Goal: Task Accomplishment & Management: Manage account settings

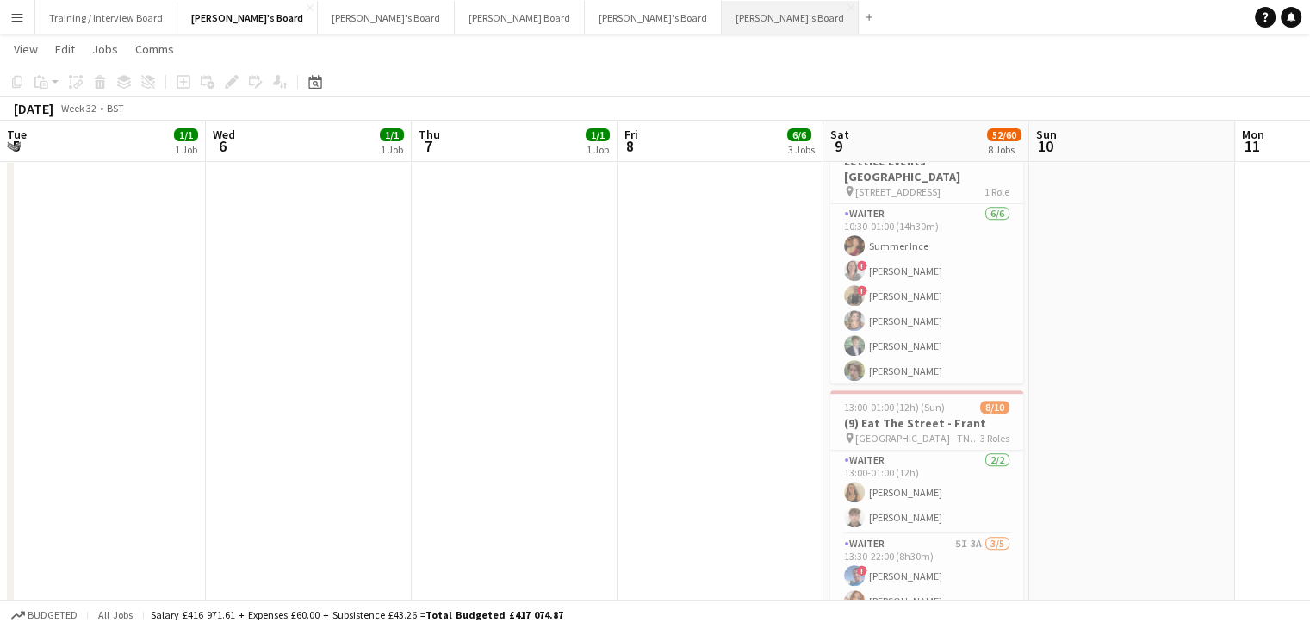
scroll to position [0, 456]
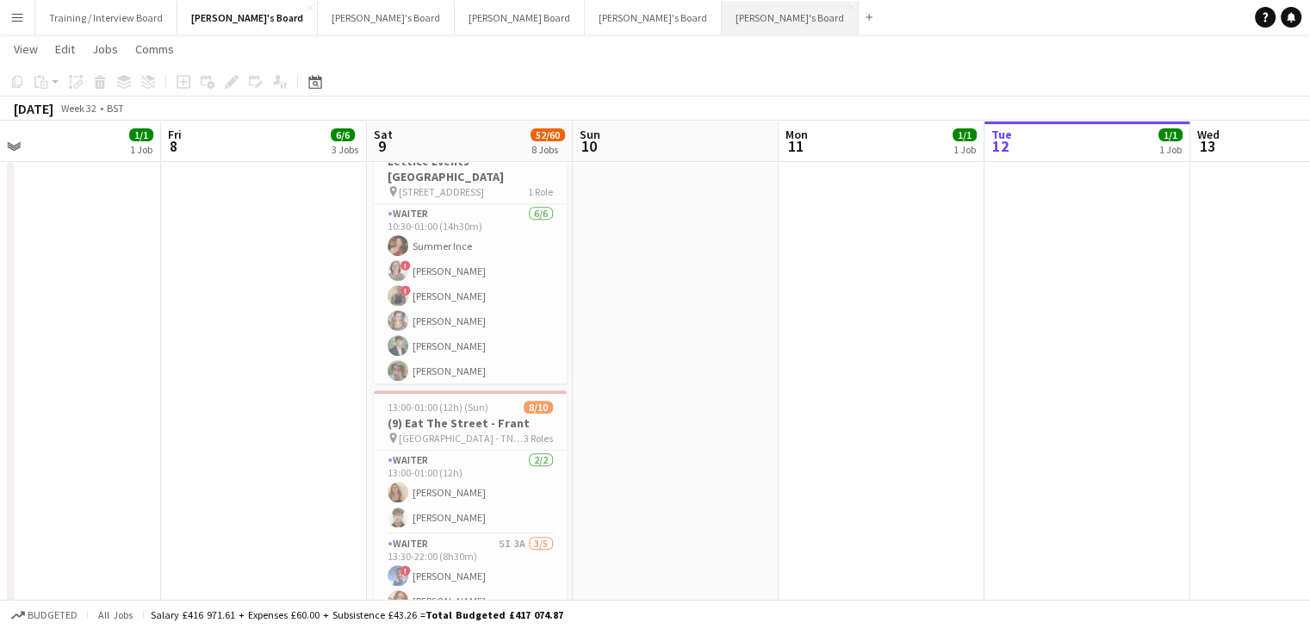
click at [722, 15] on button "[PERSON_NAME]'s Board Close" at bounding box center [790, 18] width 137 height 34
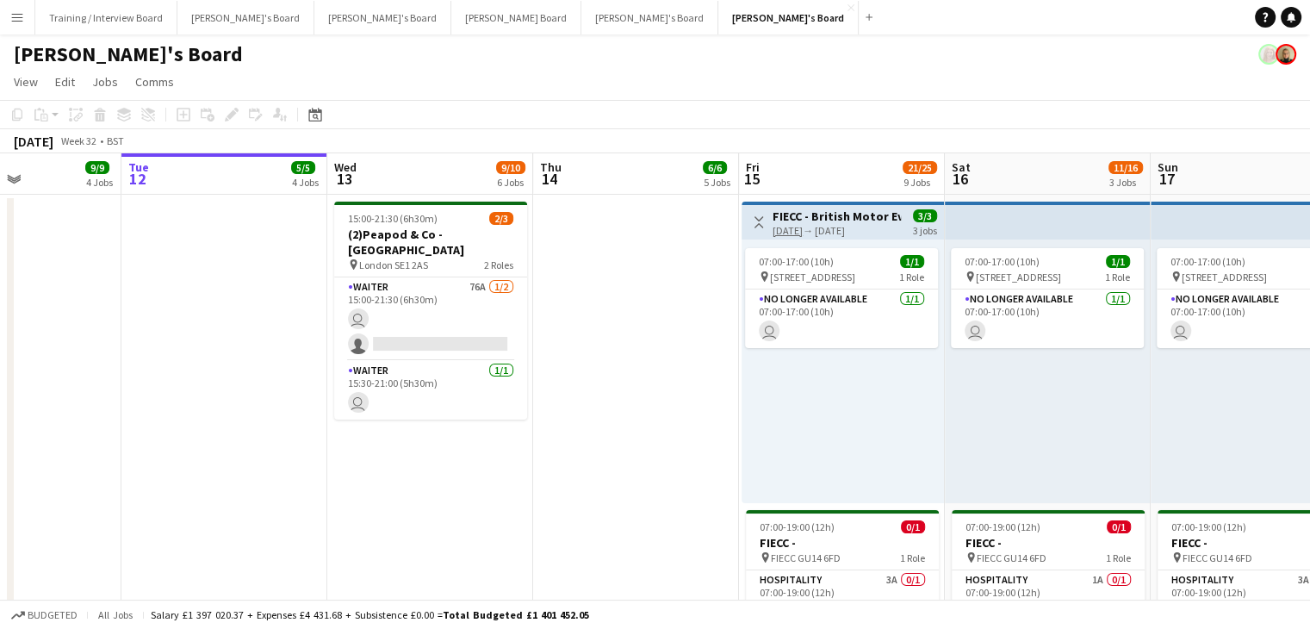
drag, startPoint x: 159, startPoint y: 172, endPoint x: 421, endPoint y: 172, distance: 261.8
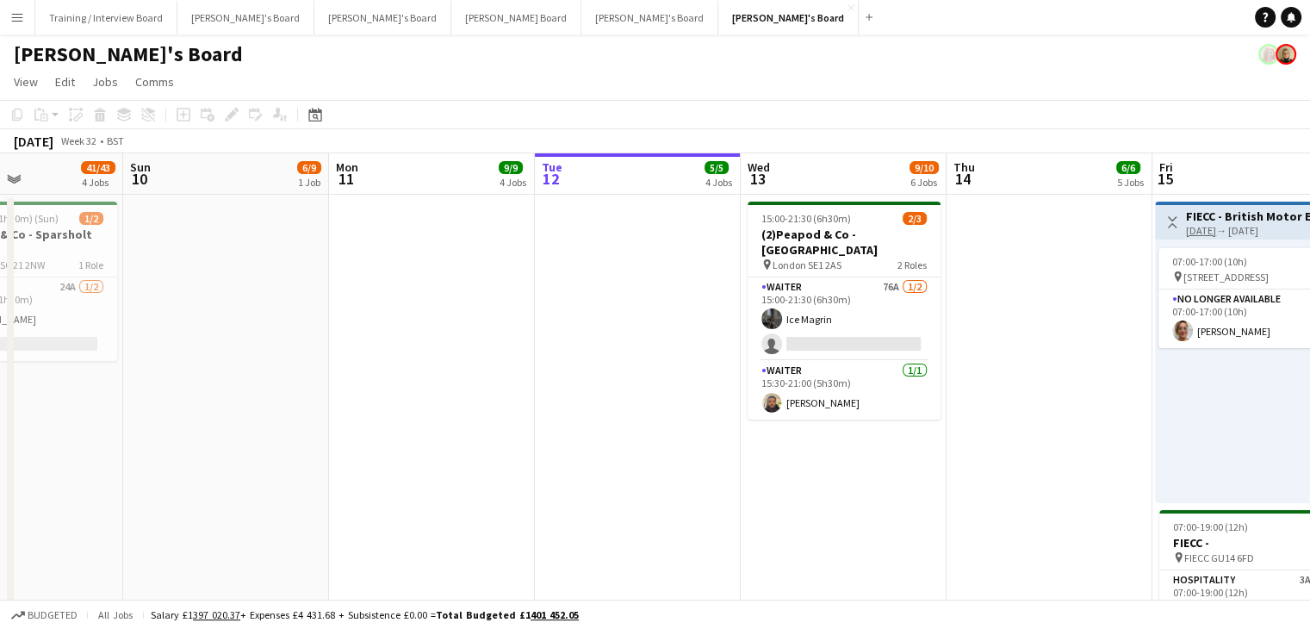
drag, startPoint x: 258, startPoint y: 183, endPoint x: 286, endPoint y: 179, distance: 27.9
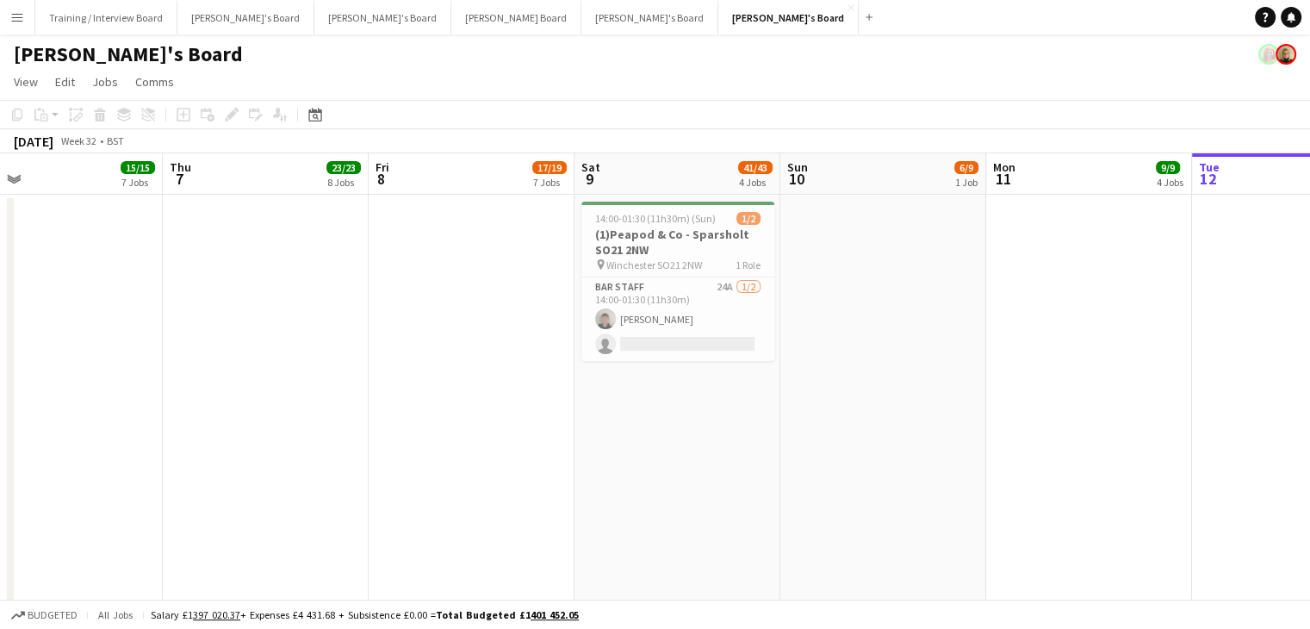
scroll to position [0, 404]
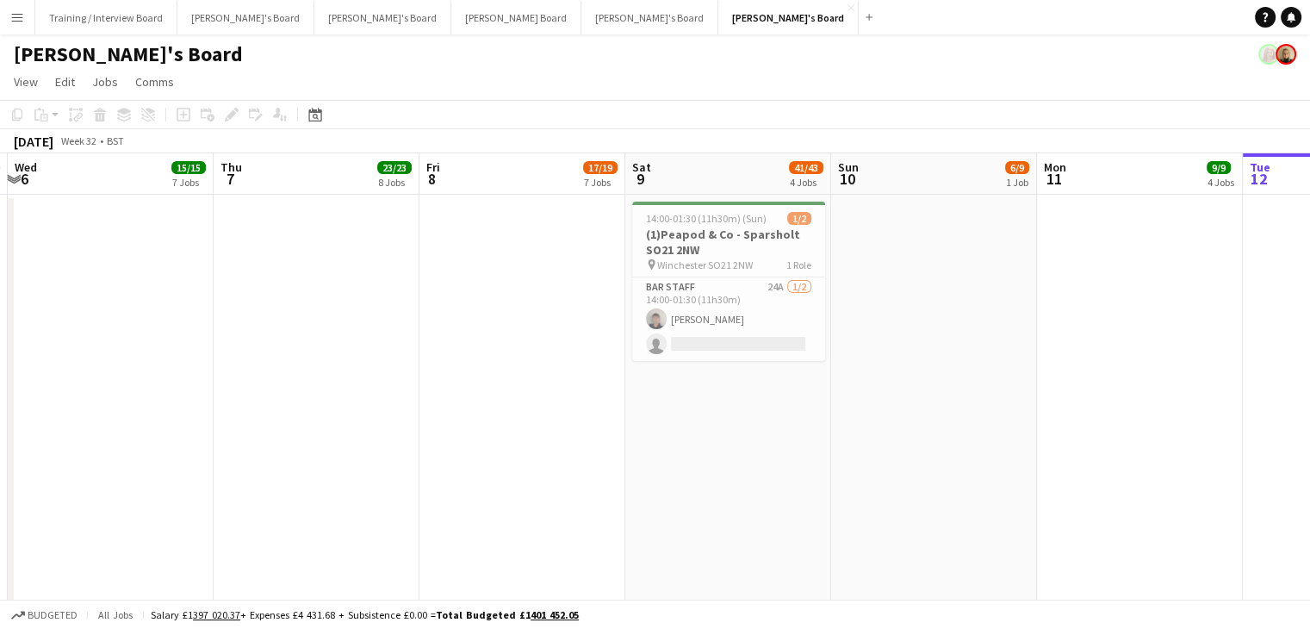
drag, startPoint x: 257, startPoint y: 177, endPoint x: 513, endPoint y: 177, distance: 256.6
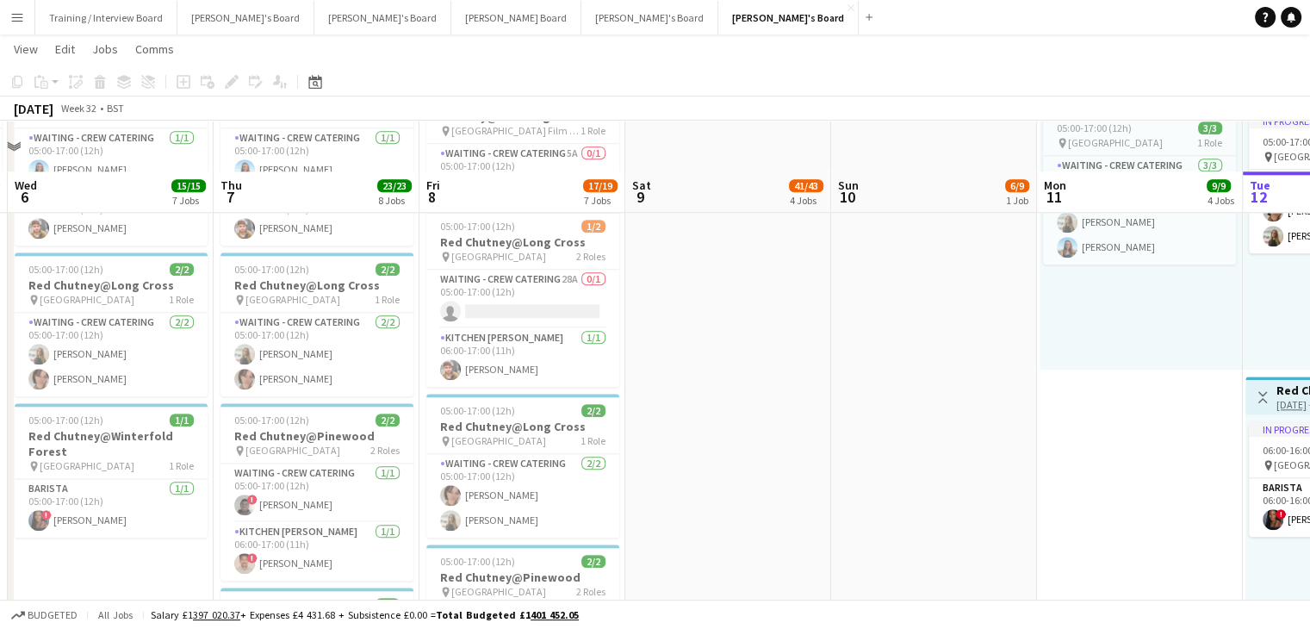
scroll to position [1980, 0]
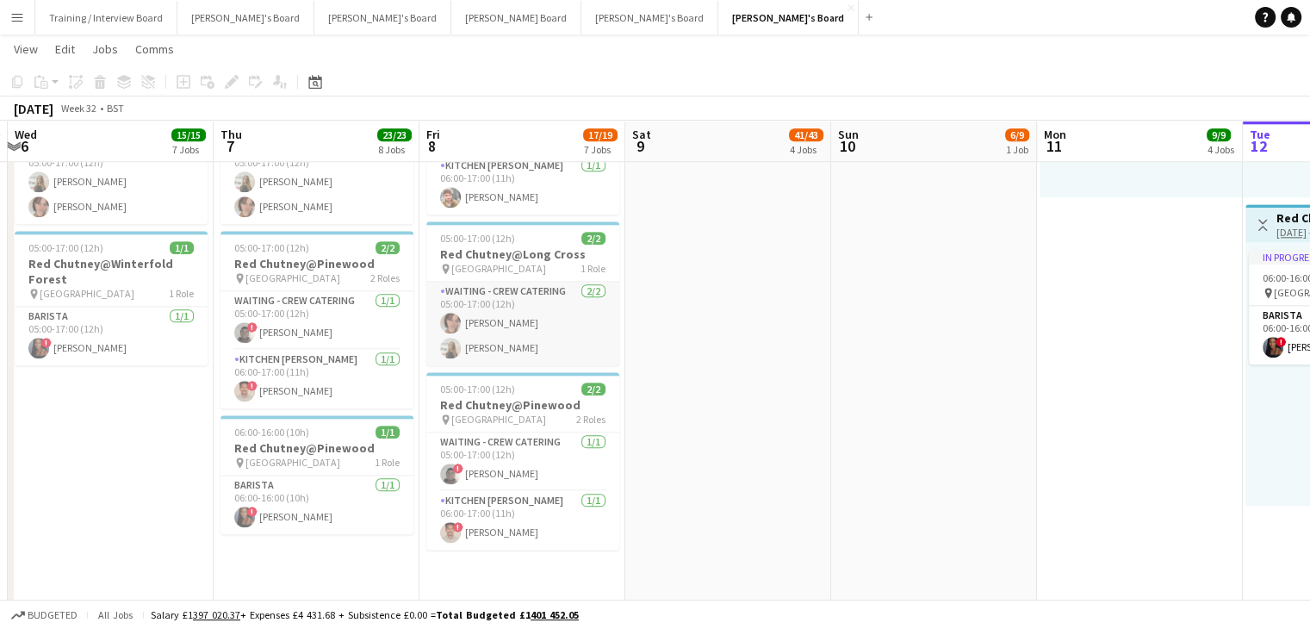
click at [528, 336] on app-card-role "Waiting - Crew Catering [DATE] 05:00-17:00 (12h) [PERSON_NAME] [PERSON_NAME]" at bounding box center [522, 324] width 193 height 84
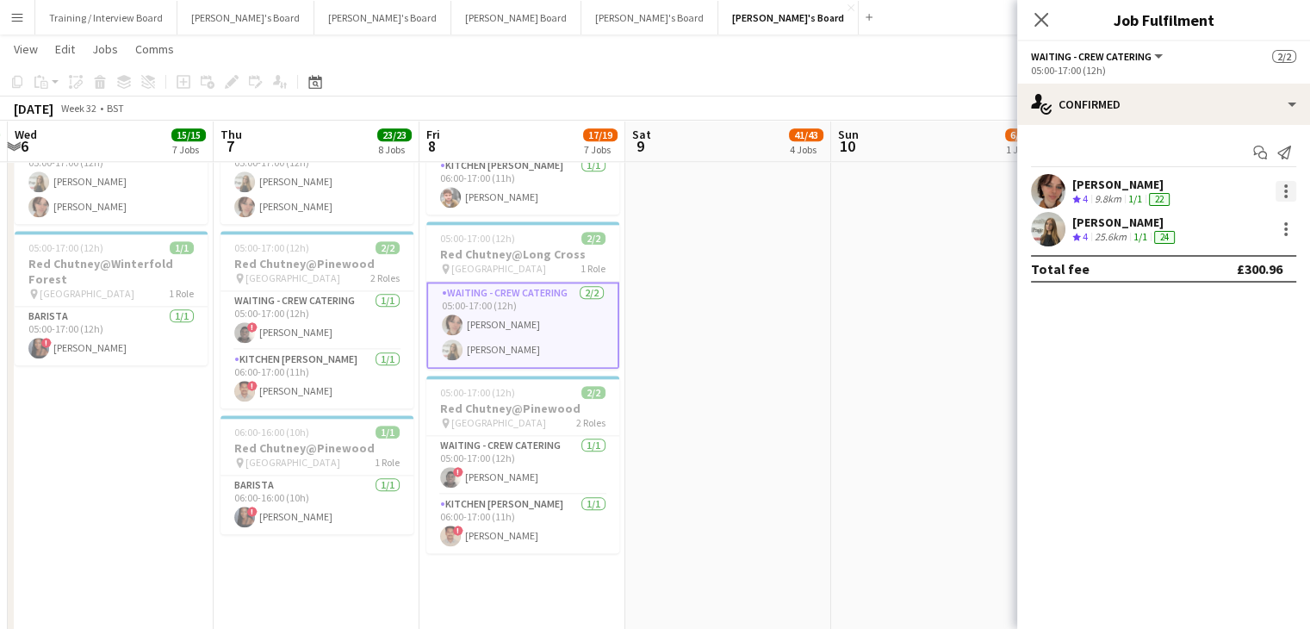
click at [1279, 183] on div at bounding box center [1285, 191] width 21 height 21
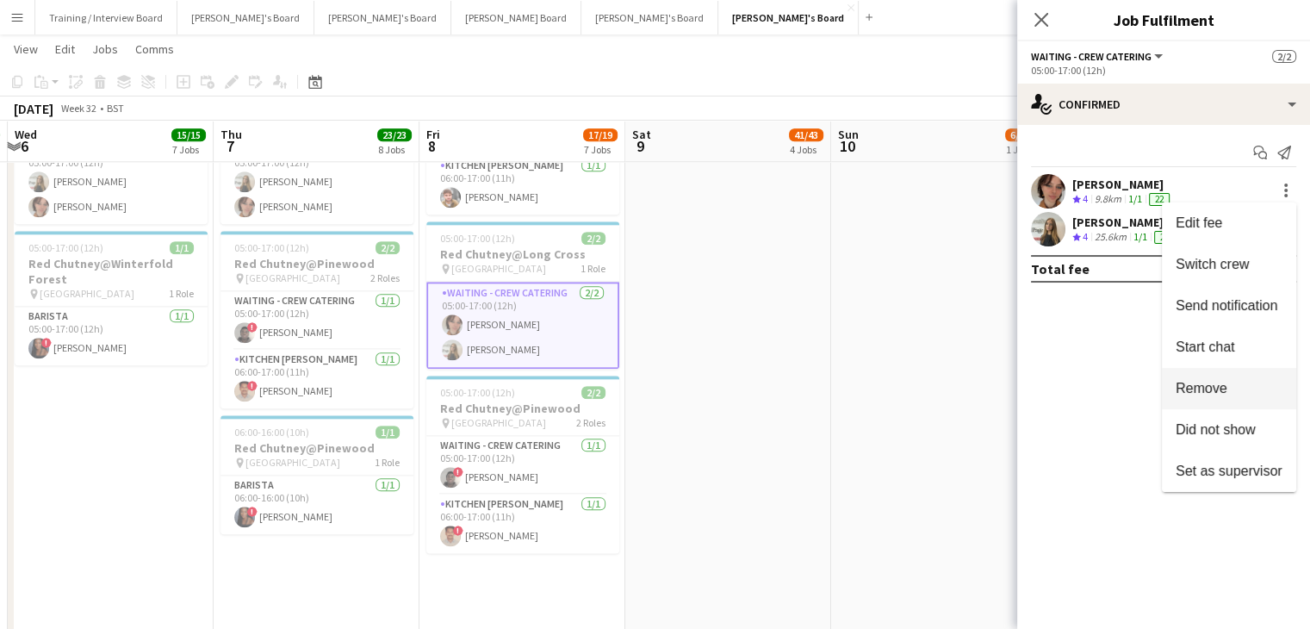
click at [1218, 392] on span "Remove" at bounding box center [1201, 388] width 52 height 15
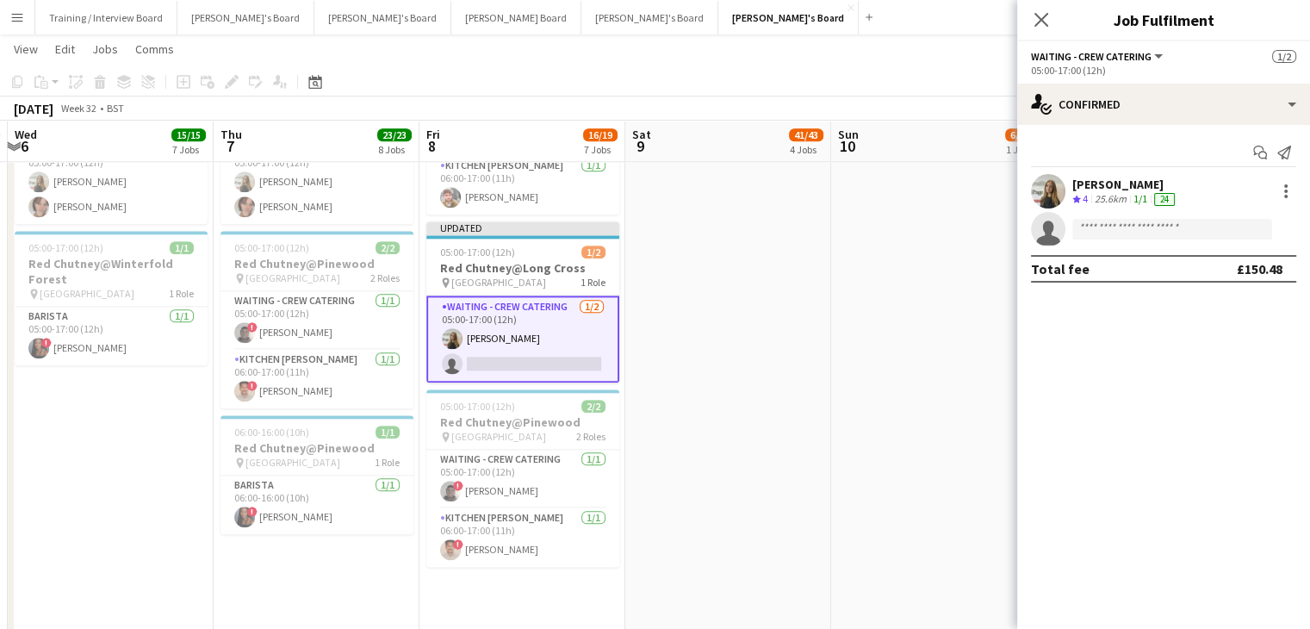
drag, startPoint x: 846, startPoint y: 76, endPoint x: 1009, endPoint y: 75, distance: 162.7
click at [847, 76] on app-toolbar "Copy Paste Paste Ctrl+V Paste with crew Ctrl+Shift+V Paste linked Job [GEOGRAPH…" at bounding box center [655, 81] width 1310 height 29
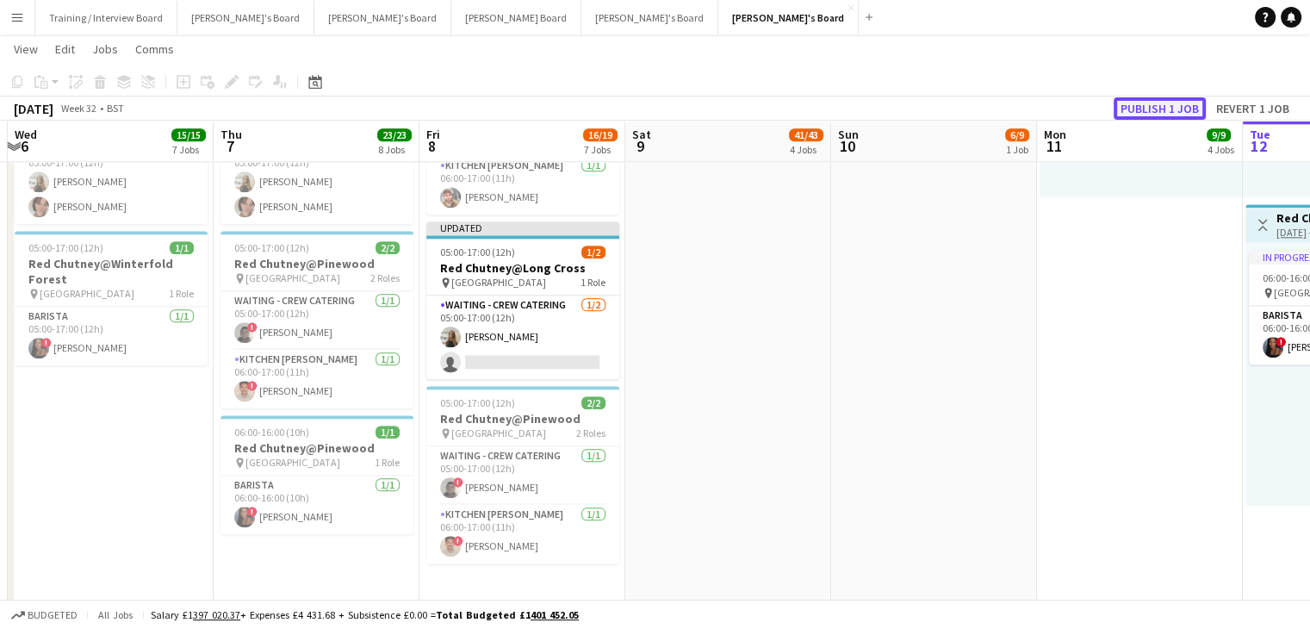
drag, startPoint x: 1170, startPoint y: 104, endPoint x: 1137, endPoint y: 119, distance: 36.6
click at [1170, 104] on button "Publish 1 job" at bounding box center [1159, 108] width 92 height 22
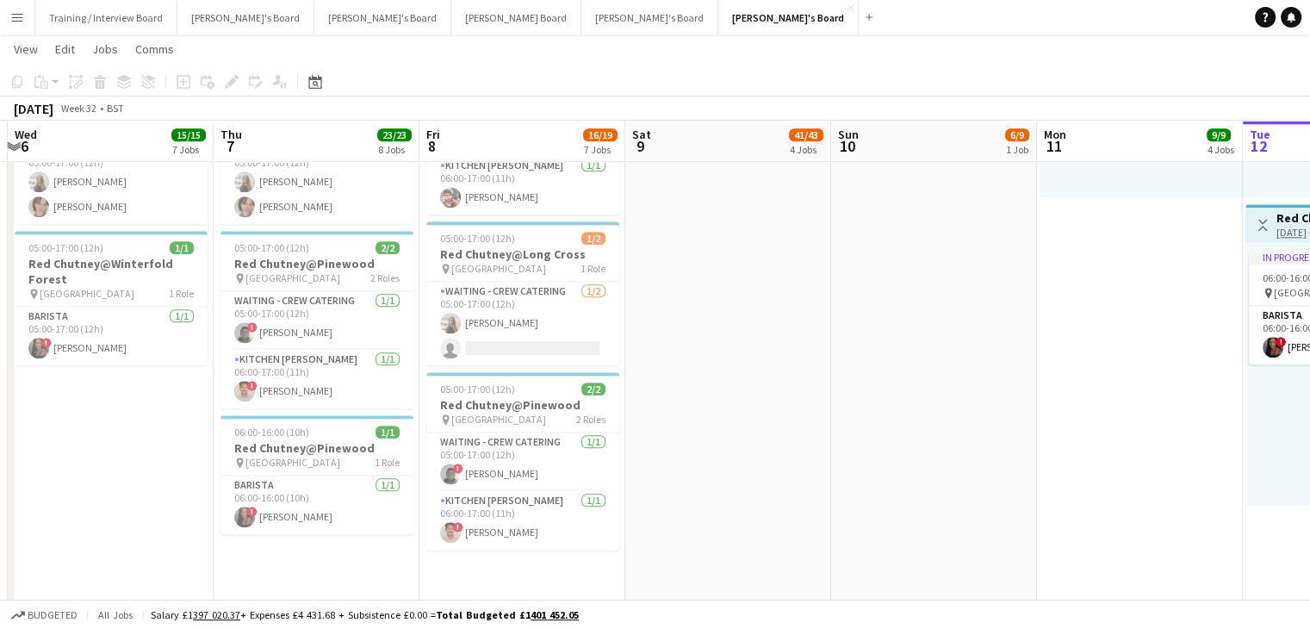
scroll to position [0, 517]
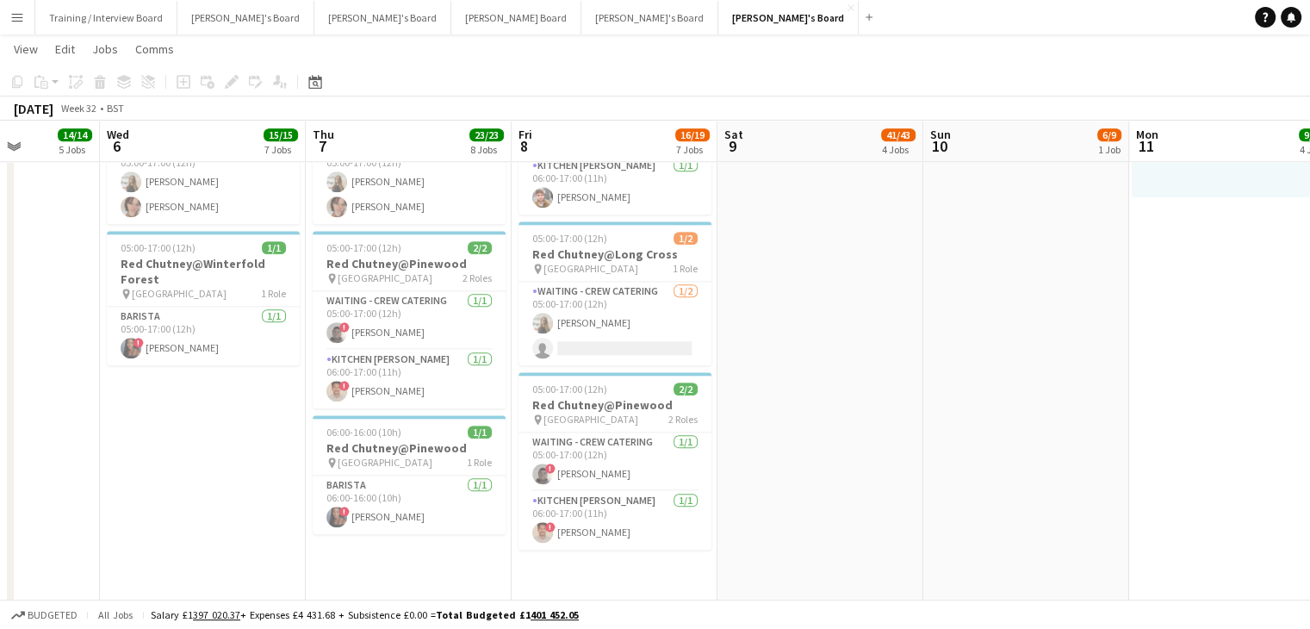
drag, startPoint x: 269, startPoint y: 140, endPoint x: 361, endPoint y: 152, distance: 92.9
click at [410, 495] on app-card-role "Barista [DATE] 06:00-16:00 (10h) ! [GEOGRAPHIC_DATA][PERSON_NAME]" at bounding box center [409, 504] width 193 height 59
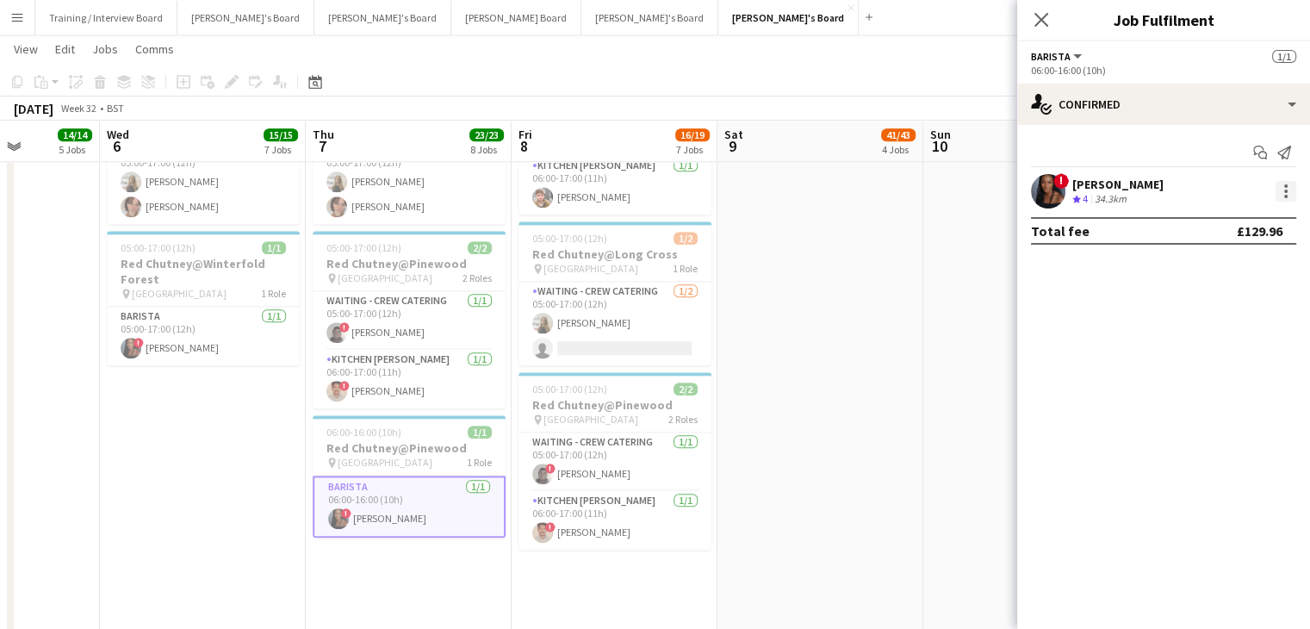
click at [1292, 195] on div at bounding box center [1285, 191] width 21 height 21
drag, startPoint x: 1188, startPoint y: 392, endPoint x: 1118, endPoint y: 398, distance: 70.0
click at [1181, 393] on span "Remove" at bounding box center [1201, 388] width 52 height 15
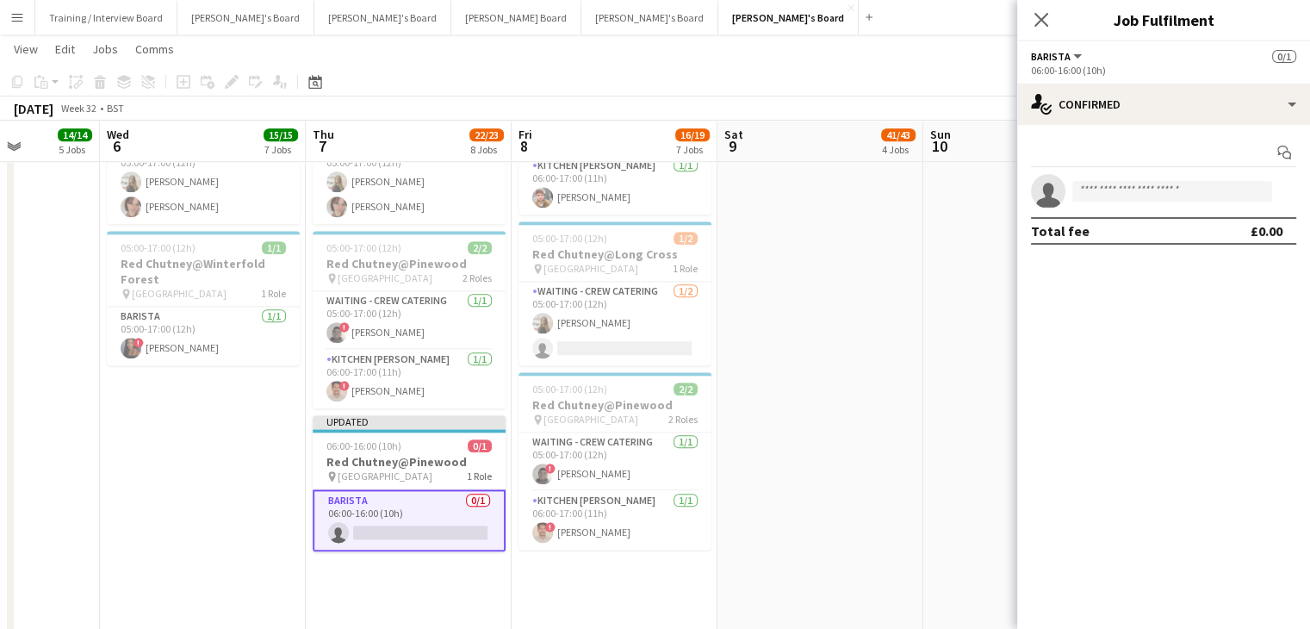
drag, startPoint x: 809, startPoint y: 77, endPoint x: 827, endPoint y: 77, distance: 17.2
click at [809, 77] on app-toolbar "Copy Paste Paste Ctrl+V Paste with crew Ctrl+Shift+V Paste linked Job [GEOGRAPH…" at bounding box center [655, 81] width 1310 height 29
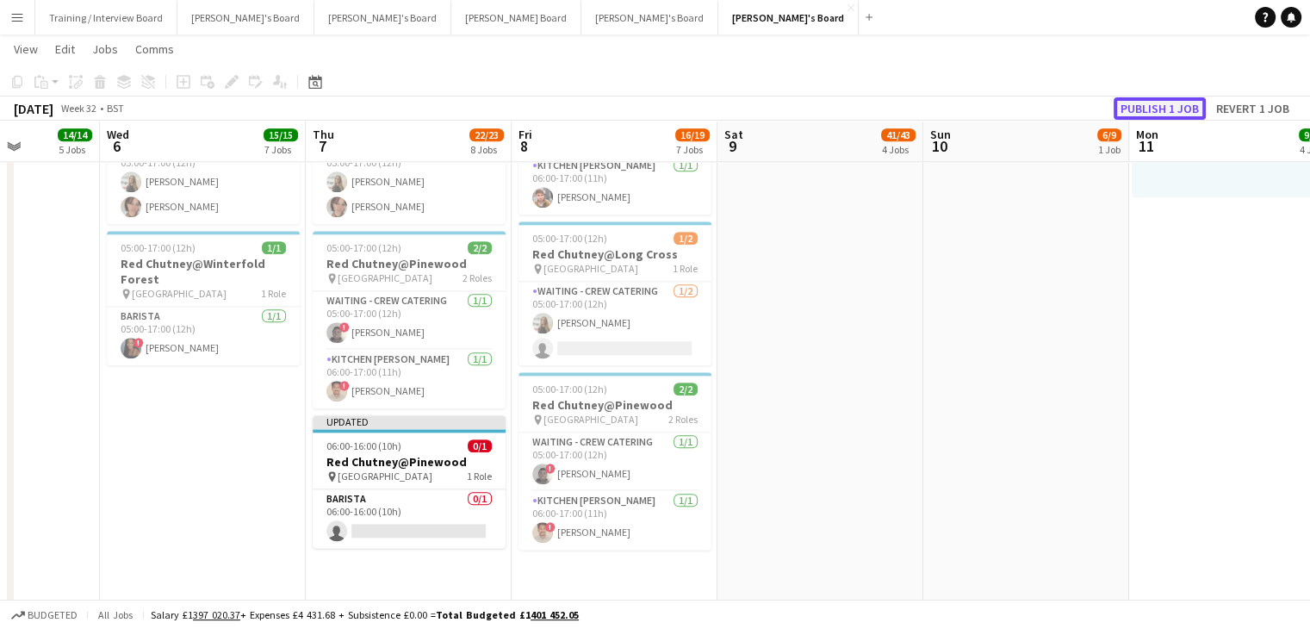
click at [1138, 99] on button "Publish 1 job" at bounding box center [1159, 108] width 92 height 22
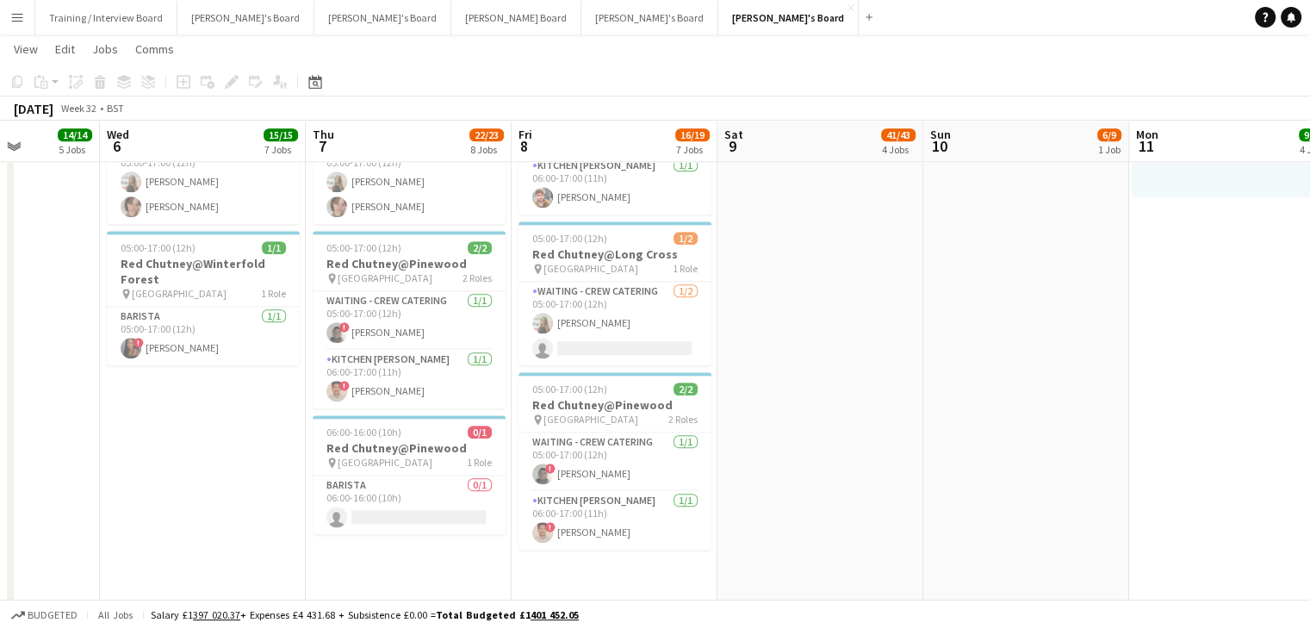
scroll to position [0, 545]
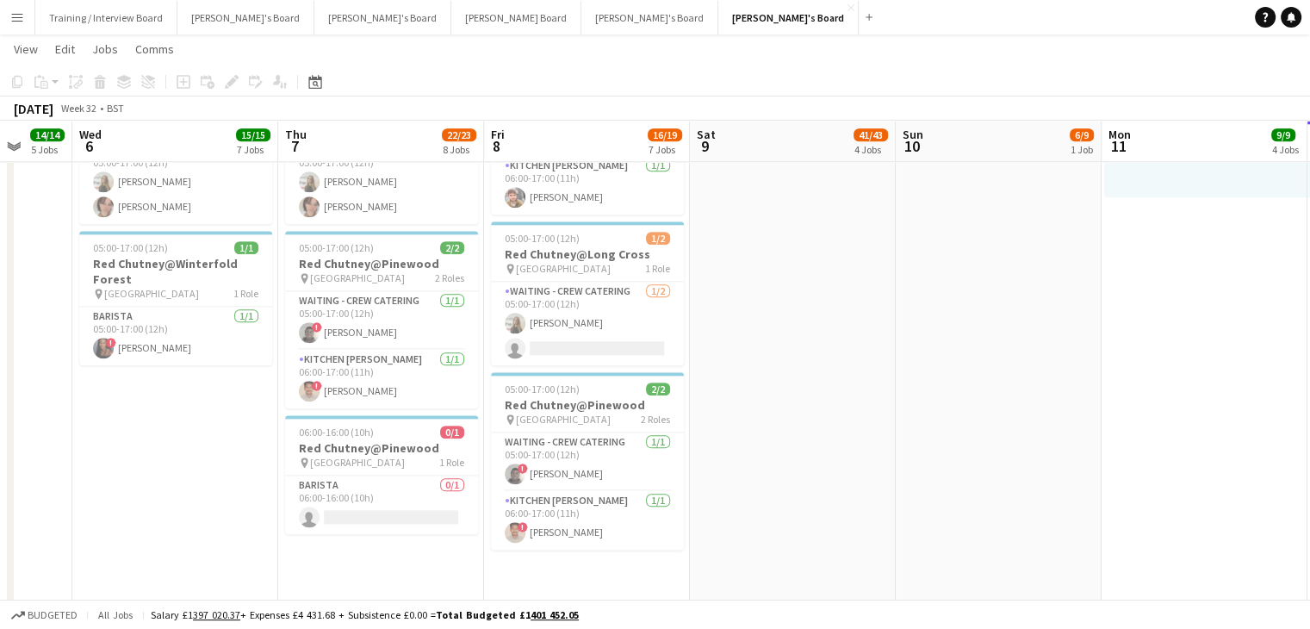
drag, startPoint x: 610, startPoint y: 144, endPoint x: 582, endPoint y: 142, distance: 27.6
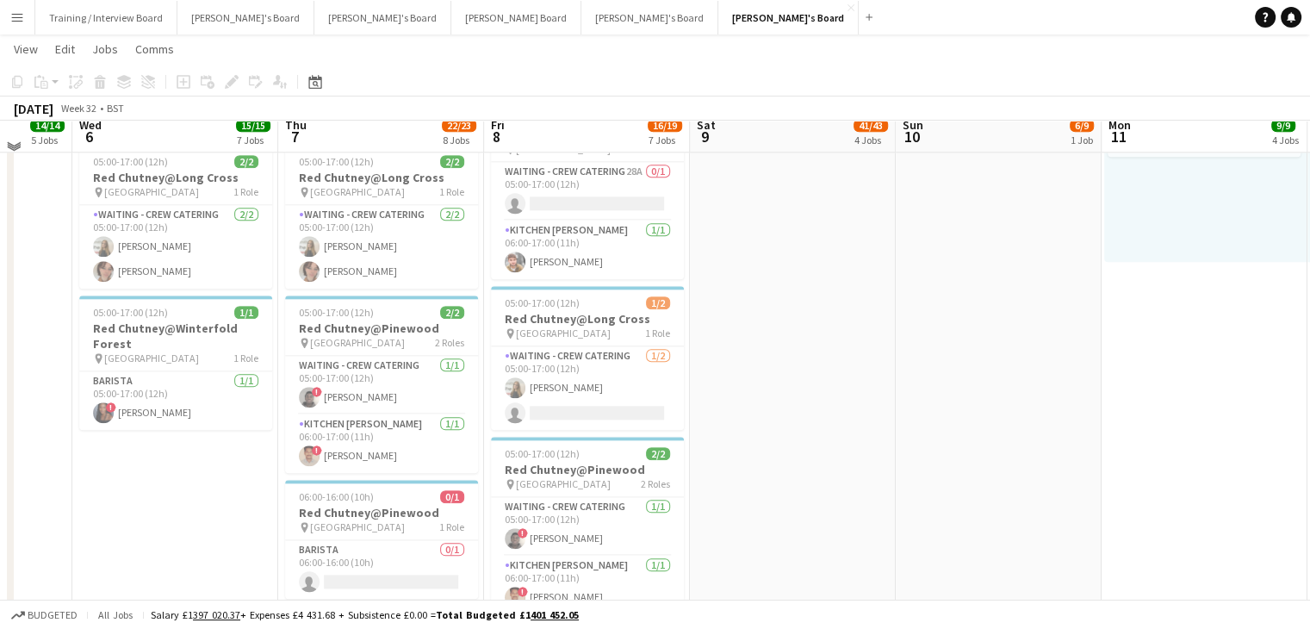
scroll to position [1894, 0]
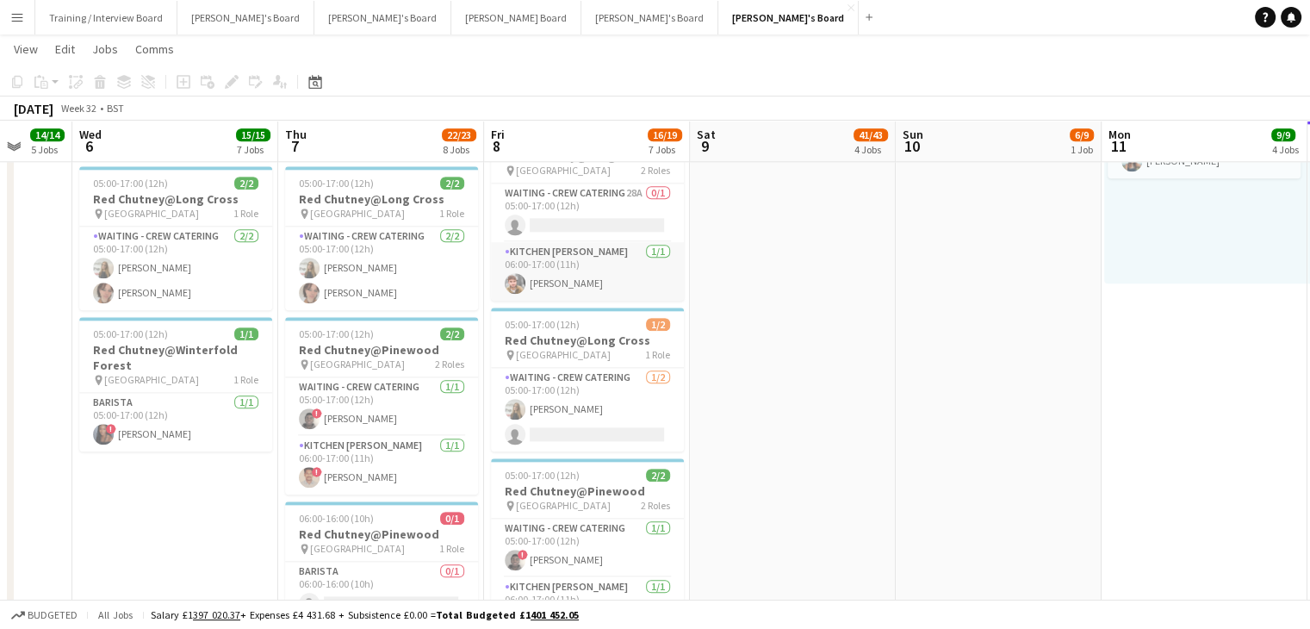
click at [610, 293] on app-card-role "Kitchen [PERSON_NAME] [DATE] 06:00-17:00 (11h) [PERSON_NAME]" at bounding box center [587, 271] width 193 height 59
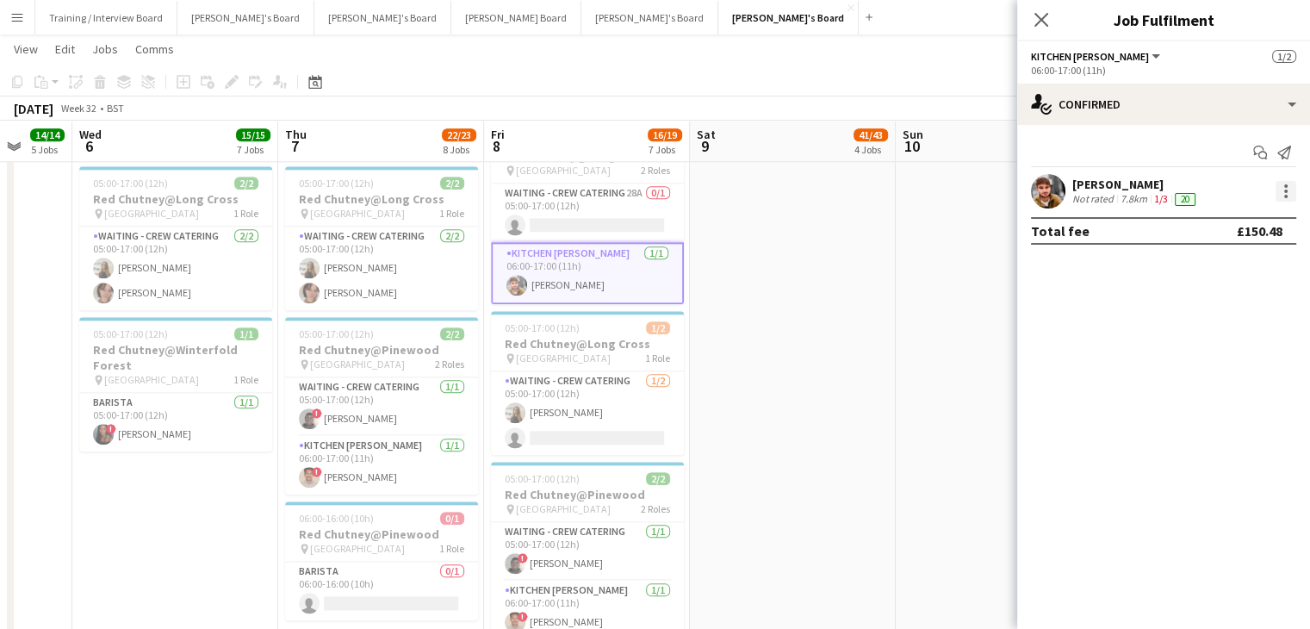
click at [1278, 190] on div at bounding box center [1285, 191] width 21 height 21
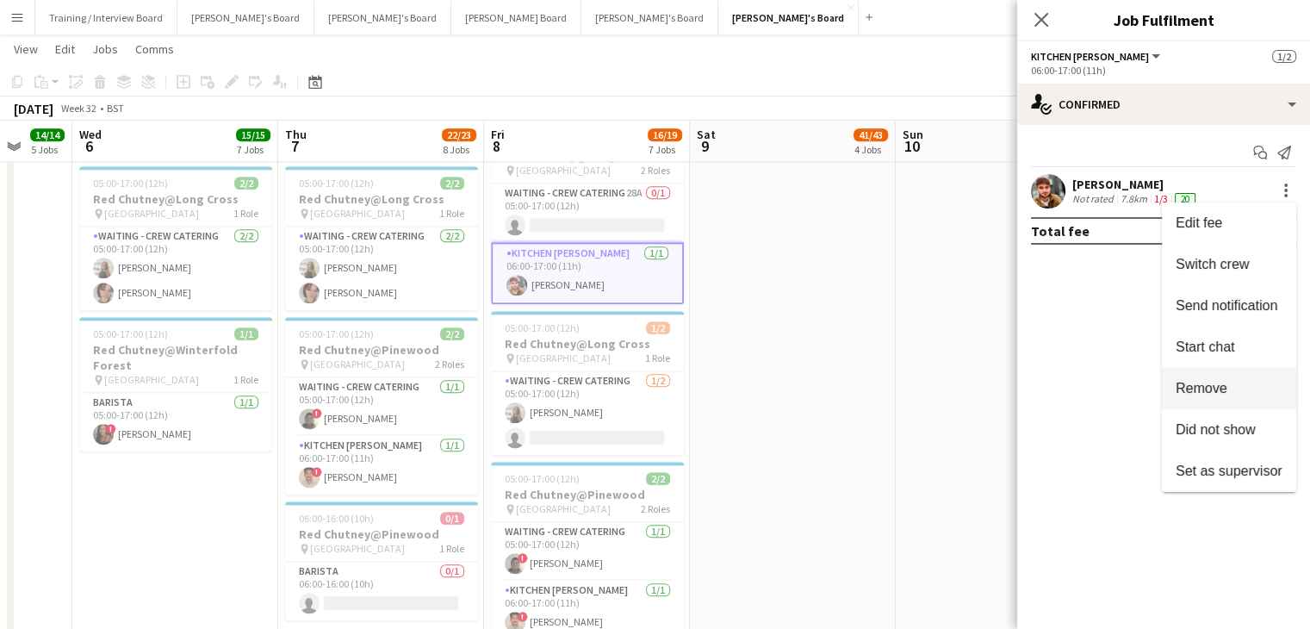
click at [1211, 388] on span "Remove" at bounding box center [1201, 388] width 52 height 15
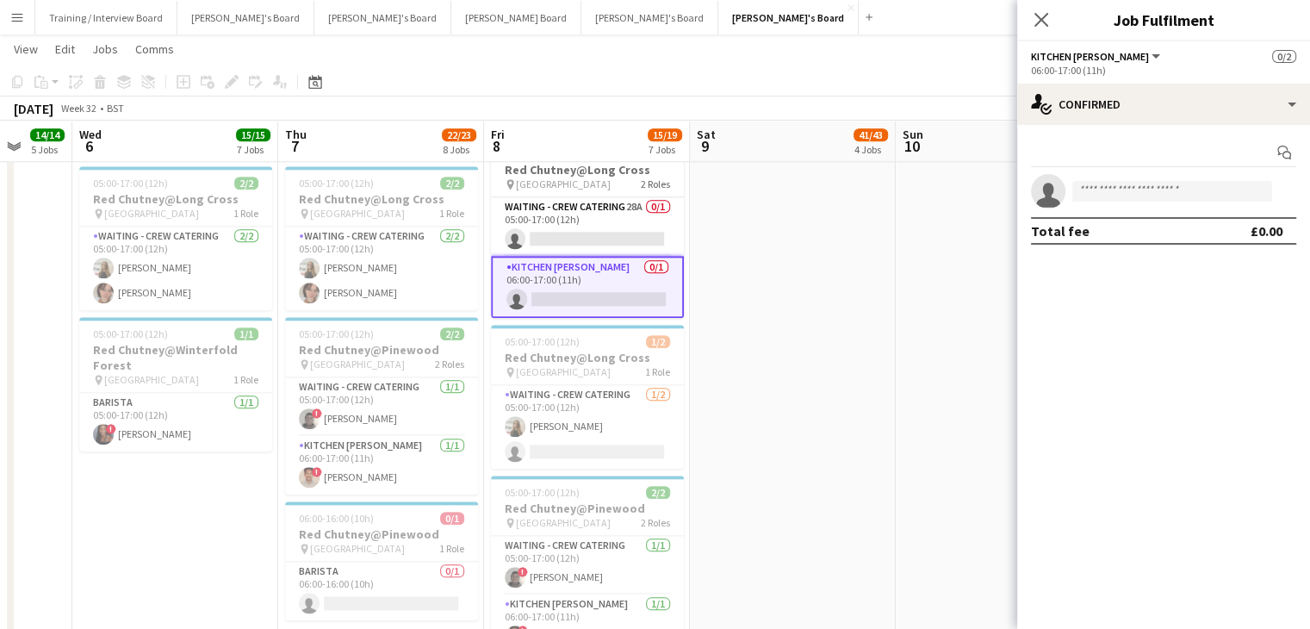
click at [862, 78] on app-toolbar "Copy Paste Paste Ctrl+V Paste with crew Ctrl+Shift+V Paste linked Job [GEOGRAPH…" at bounding box center [655, 81] width 1310 height 29
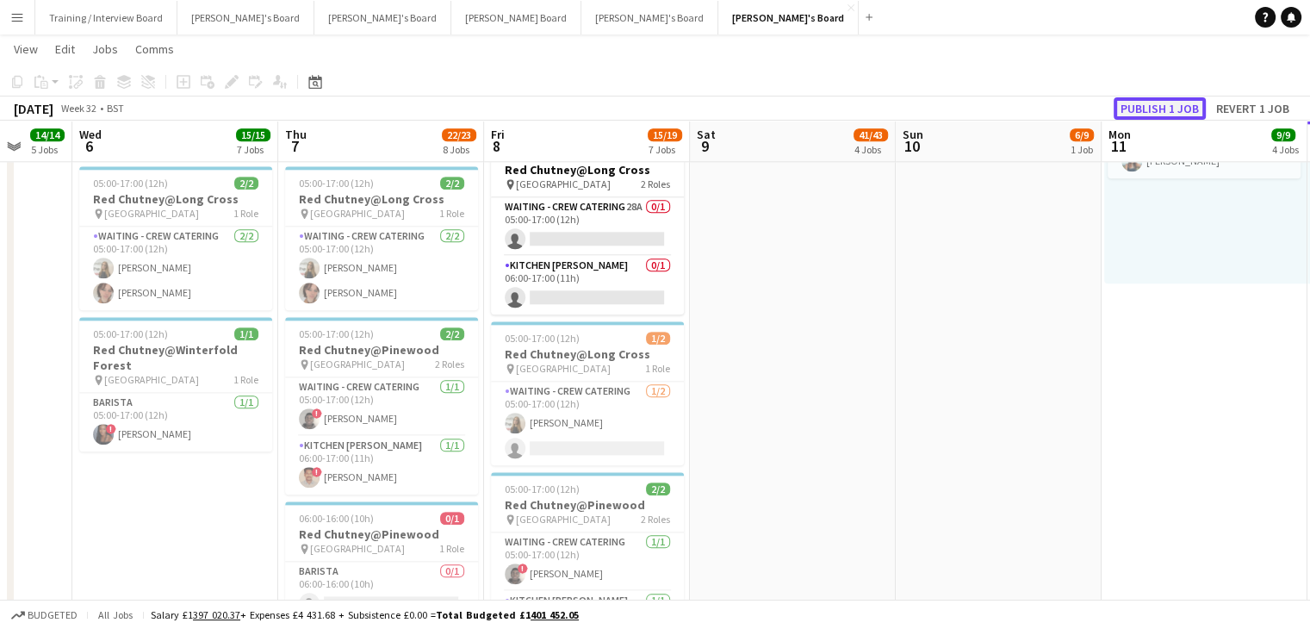
click at [1143, 104] on button "Publish 1 job" at bounding box center [1159, 108] width 92 height 22
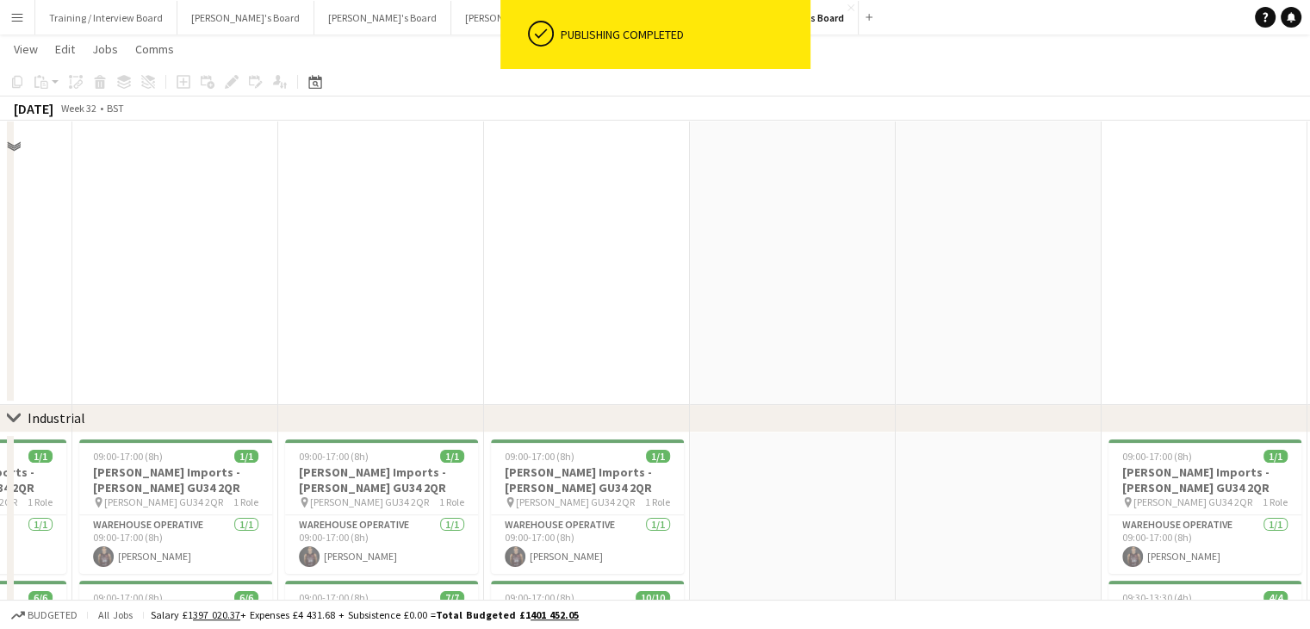
scroll to position [0, 0]
